Goal: Register for event/course

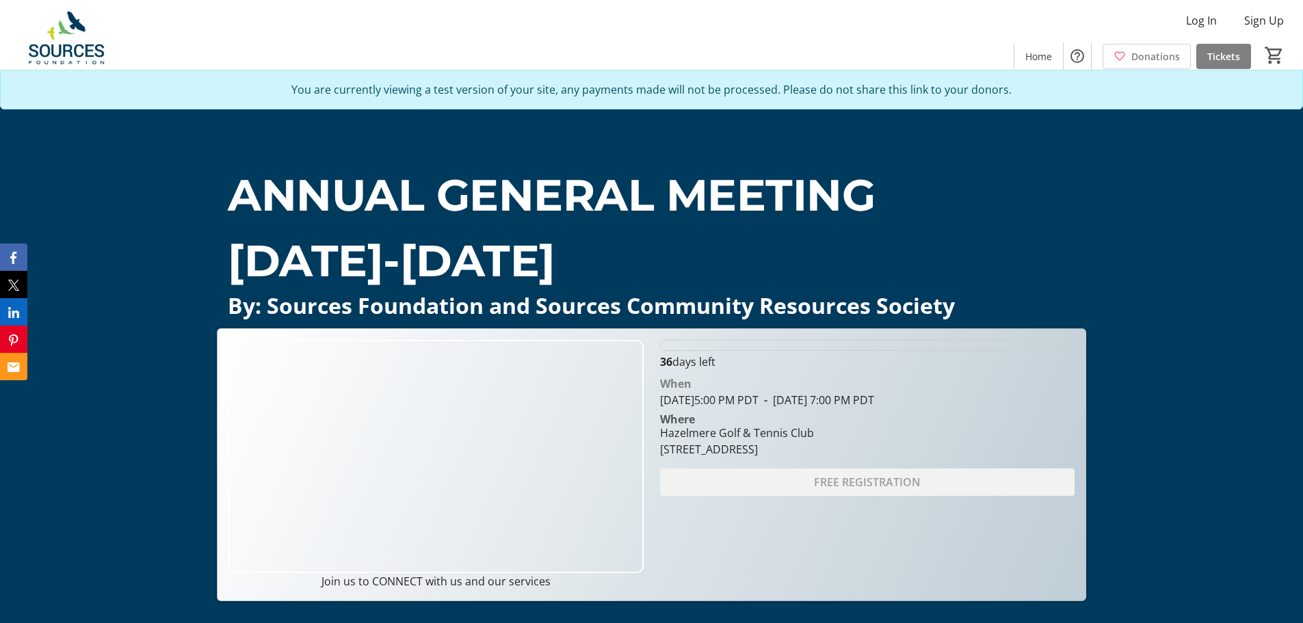
click at [389, 409] on img at bounding box center [435, 456] width 414 height 233
click at [283, 187] on p "ANNUAL GENERAL MEETING" at bounding box center [651, 195] width 847 height 66
click at [406, 401] on img at bounding box center [435, 456] width 414 height 233
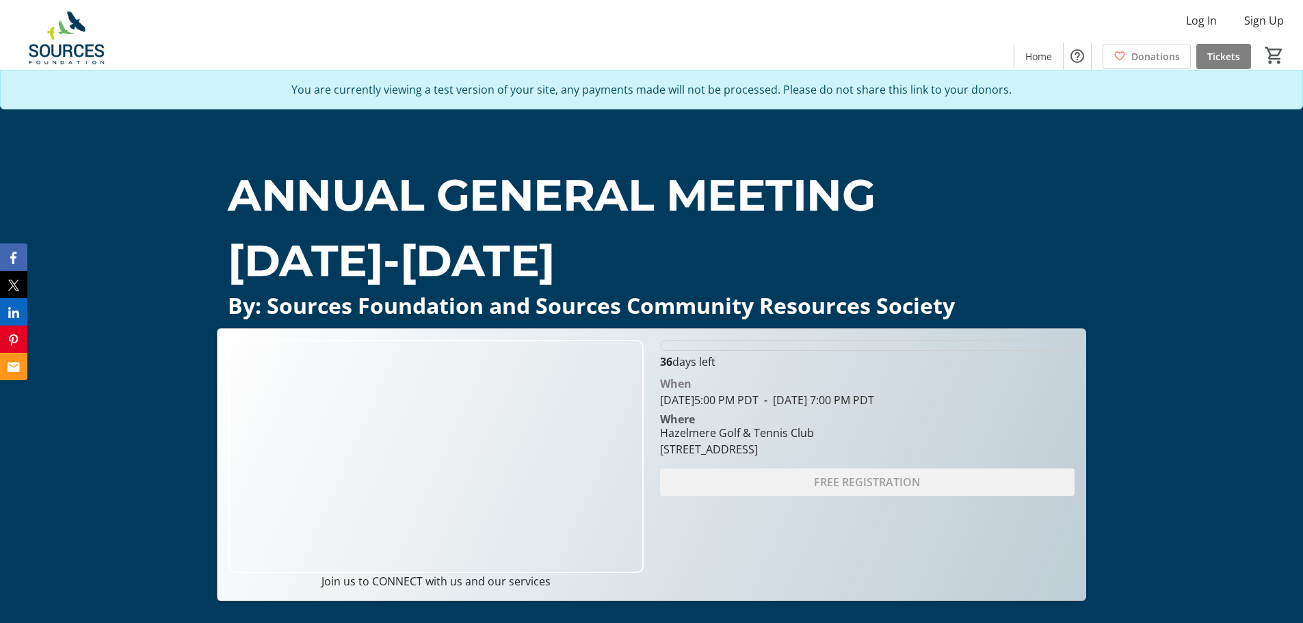
click at [406, 401] on img at bounding box center [435, 456] width 414 height 233
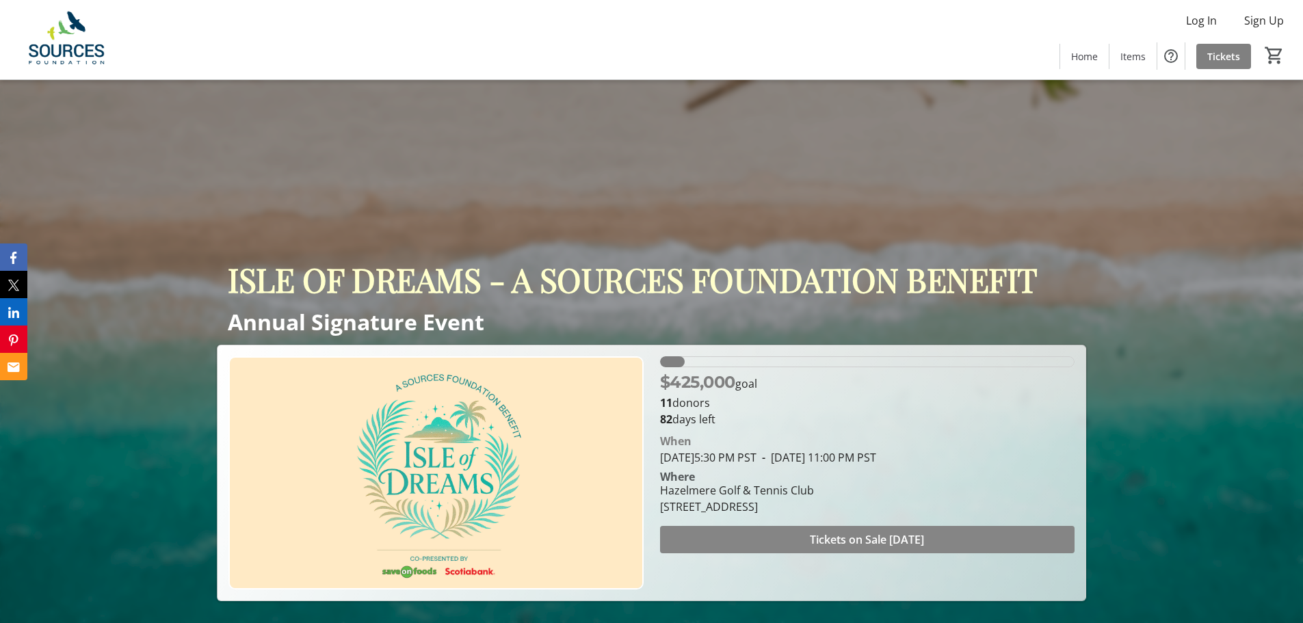
click at [868, 534] on span "Tickets on Sale [DATE]" at bounding box center [867, 539] width 114 height 16
